Goal: Task Accomplishment & Management: Use online tool/utility

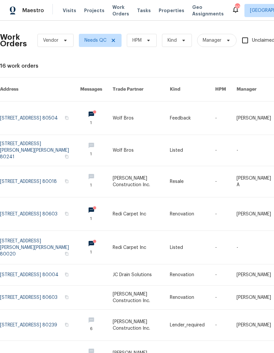
click at [136, 271] on link at bounding box center [141, 274] width 57 height 21
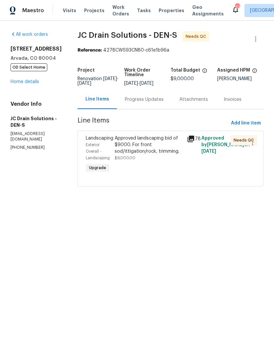
click at [155, 154] on div "Approved landscaping bid of $9000. For front sod/ittigation/rock, trimming." at bounding box center [149, 145] width 68 height 20
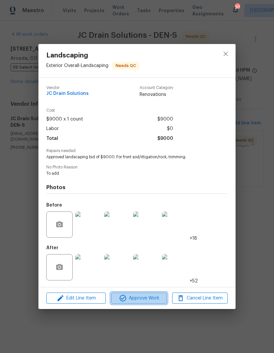
click at [142, 300] on span "Approve Work" at bounding box center [139, 298] width 52 height 8
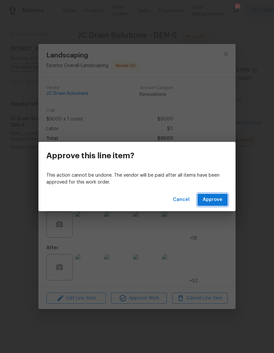
click at [218, 202] on span "Approve" at bounding box center [213, 200] width 20 height 8
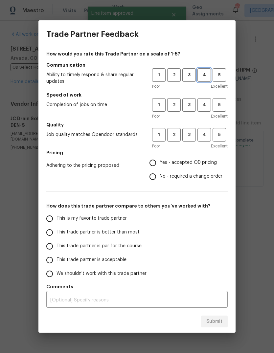
click at [206, 77] on span "4" at bounding box center [204, 75] width 12 height 8
click at [205, 108] on span "4" at bounding box center [204, 105] width 12 height 8
click at [205, 139] on button "4" at bounding box center [203, 134] width 13 height 13
click at [56, 232] on input "This trade partner is better than most" at bounding box center [50, 233] width 14 height 14
radio input "true"
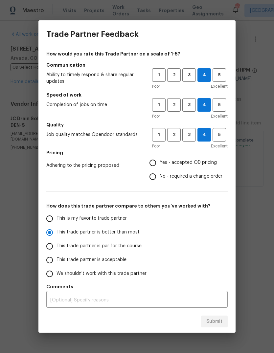
click at [157, 164] on input "Yes - accepted OD pricing" at bounding box center [153, 163] width 14 height 14
click at [217, 323] on span "Submit" at bounding box center [214, 321] width 16 height 8
radio input "false"
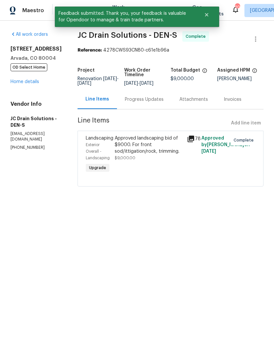
click at [28, 84] on link "Home details" at bounding box center [25, 81] width 29 height 5
